Goal: Task Accomplishment & Management: Complete application form

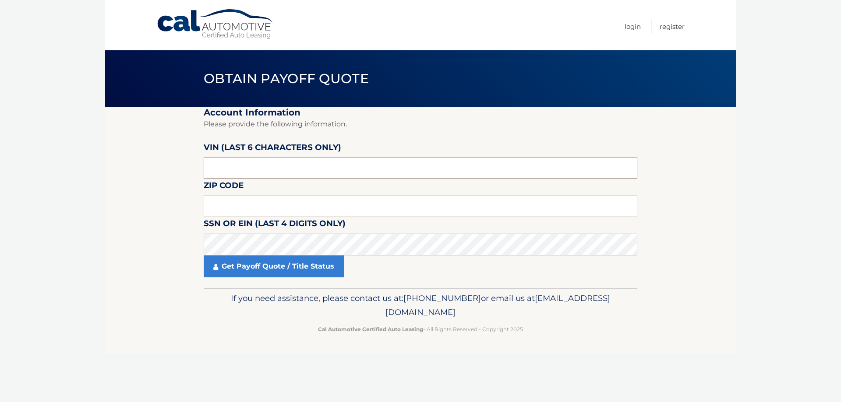
click at [317, 168] on input "text" at bounding box center [420, 168] width 433 height 22
click at [294, 171] on input "text" at bounding box center [420, 168] width 433 height 22
click at [293, 203] on input "text" at bounding box center [420, 206] width 433 height 22
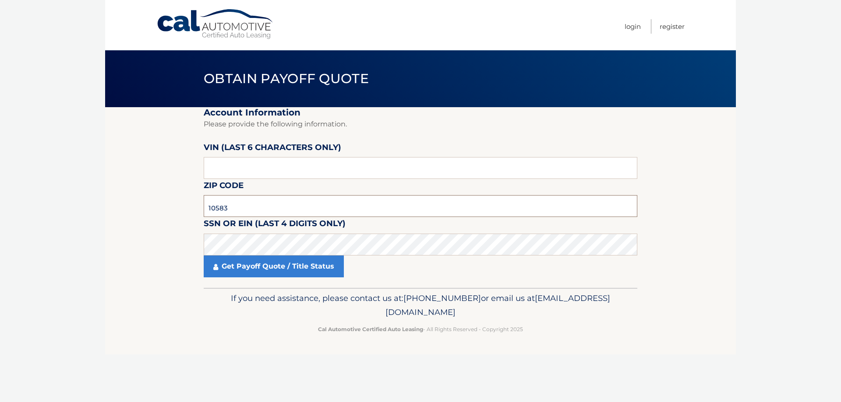
type input "10583"
click at [328, 169] on input "text" at bounding box center [420, 168] width 433 height 22
click at [328, 171] on input "text" at bounding box center [420, 168] width 433 height 22
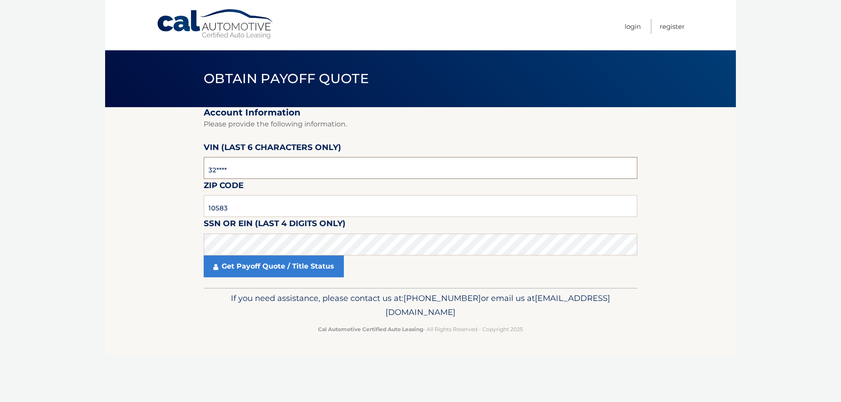
type input "3*****"
type input "632816"
click at [258, 278] on fieldset "Account Information Please provide the following information. VIN (last 6 chara…" at bounding box center [420, 197] width 433 height 181
click at [261, 268] on link "Get Payoff Quote / Title Status" at bounding box center [274, 267] width 140 height 22
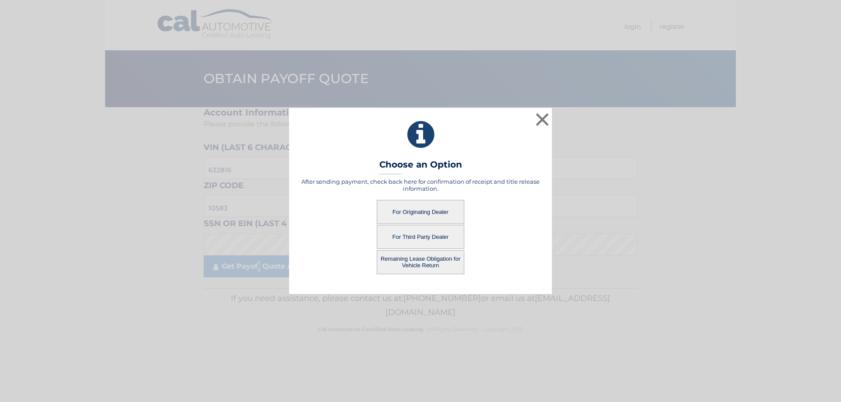
click at [427, 243] on button "For Third Party Dealer" at bounding box center [421, 237] width 88 height 24
click at [428, 238] on button "For Third Party Dealer" at bounding box center [421, 237] width 88 height 24
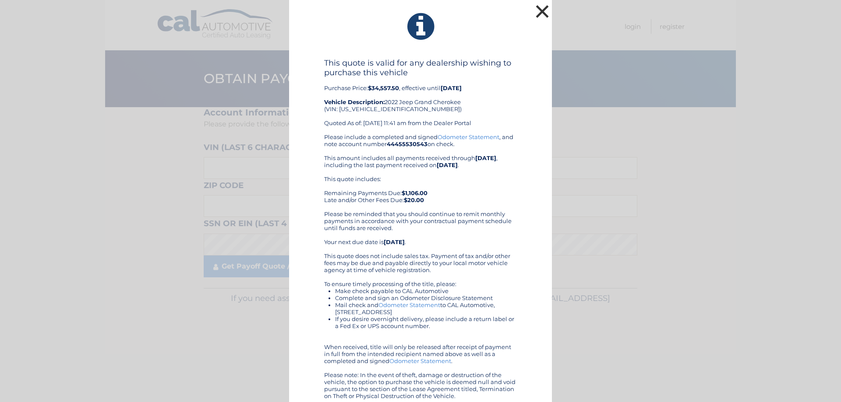
drag, startPoint x: 539, startPoint y: 11, endPoint x: 533, endPoint y: 11, distance: 6.2
click at [539, 11] on button "×" at bounding box center [542, 12] width 18 height 18
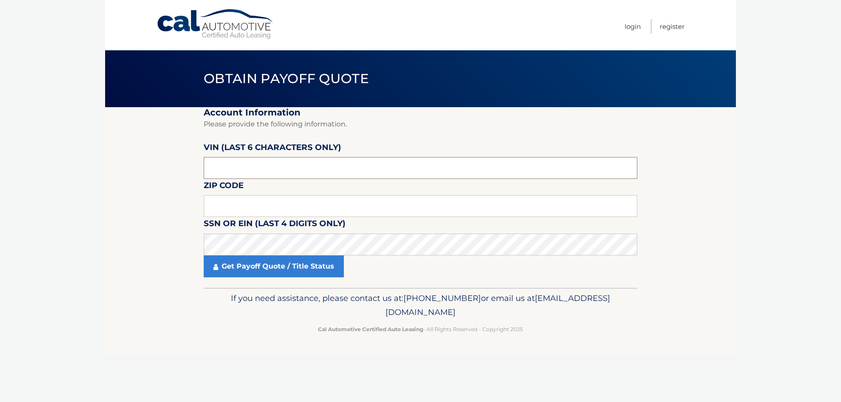
click at [257, 166] on input "text" at bounding box center [420, 168] width 433 height 22
type input "632816"
type input "10583"
drag, startPoint x: 313, startPoint y: 271, endPoint x: 308, endPoint y: 276, distance: 7.1
click at [309, 275] on link "Get Payoff Quote / Title Status" at bounding box center [274, 267] width 140 height 22
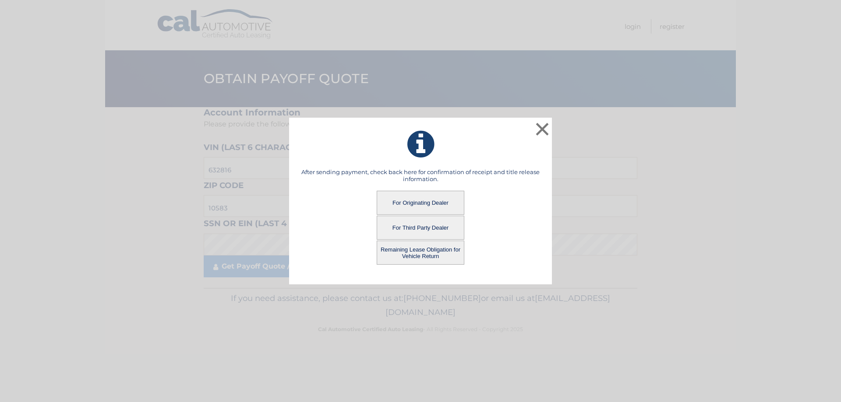
click at [425, 226] on button "For Third Party Dealer" at bounding box center [421, 228] width 88 height 24
drag, startPoint x: 409, startPoint y: 226, endPoint x: 423, endPoint y: 228, distance: 13.8
click at [411, 227] on button "For Third Party Dealer" at bounding box center [421, 228] width 88 height 24
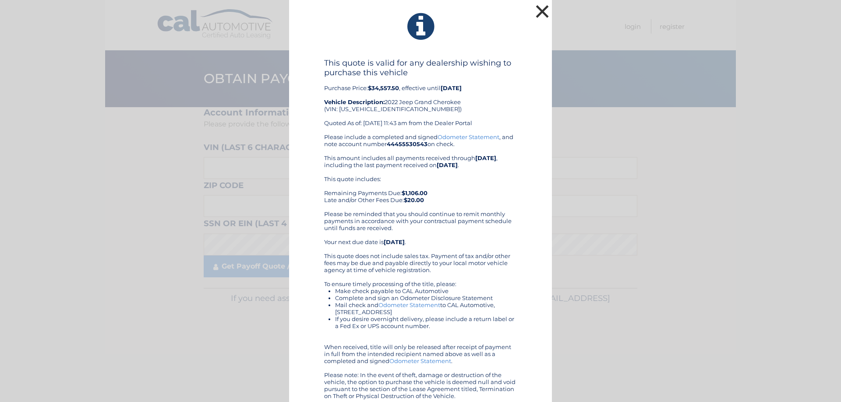
click at [539, 11] on button "×" at bounding box center [542, 12] width 18 height 18
